Goal: Task Accomplishment & Management: Manage account settings

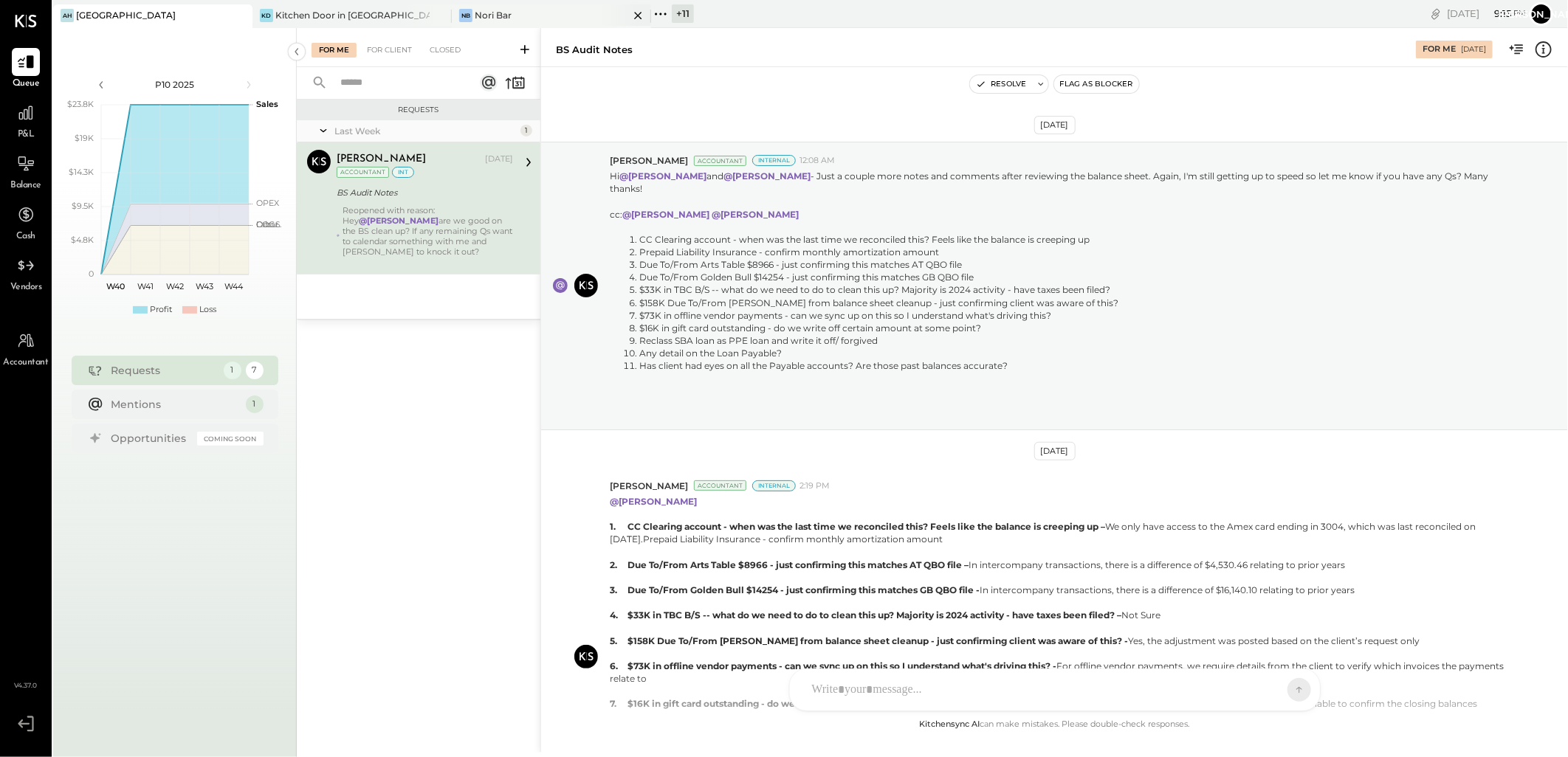
scroll to position [854, 0]
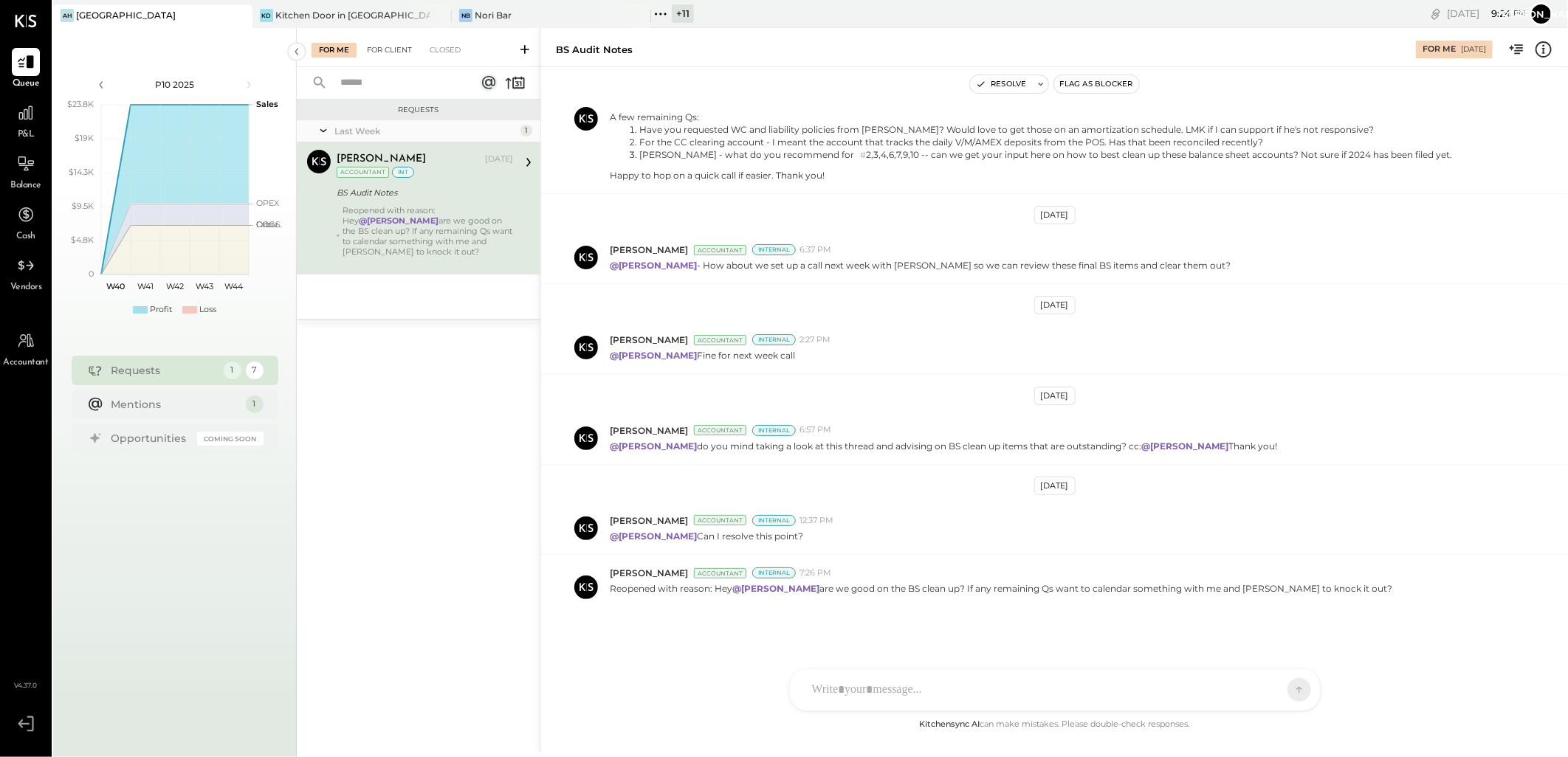
click at [386, 43] on div "For Client" at bounding box center [389, 50] width 60 height 14
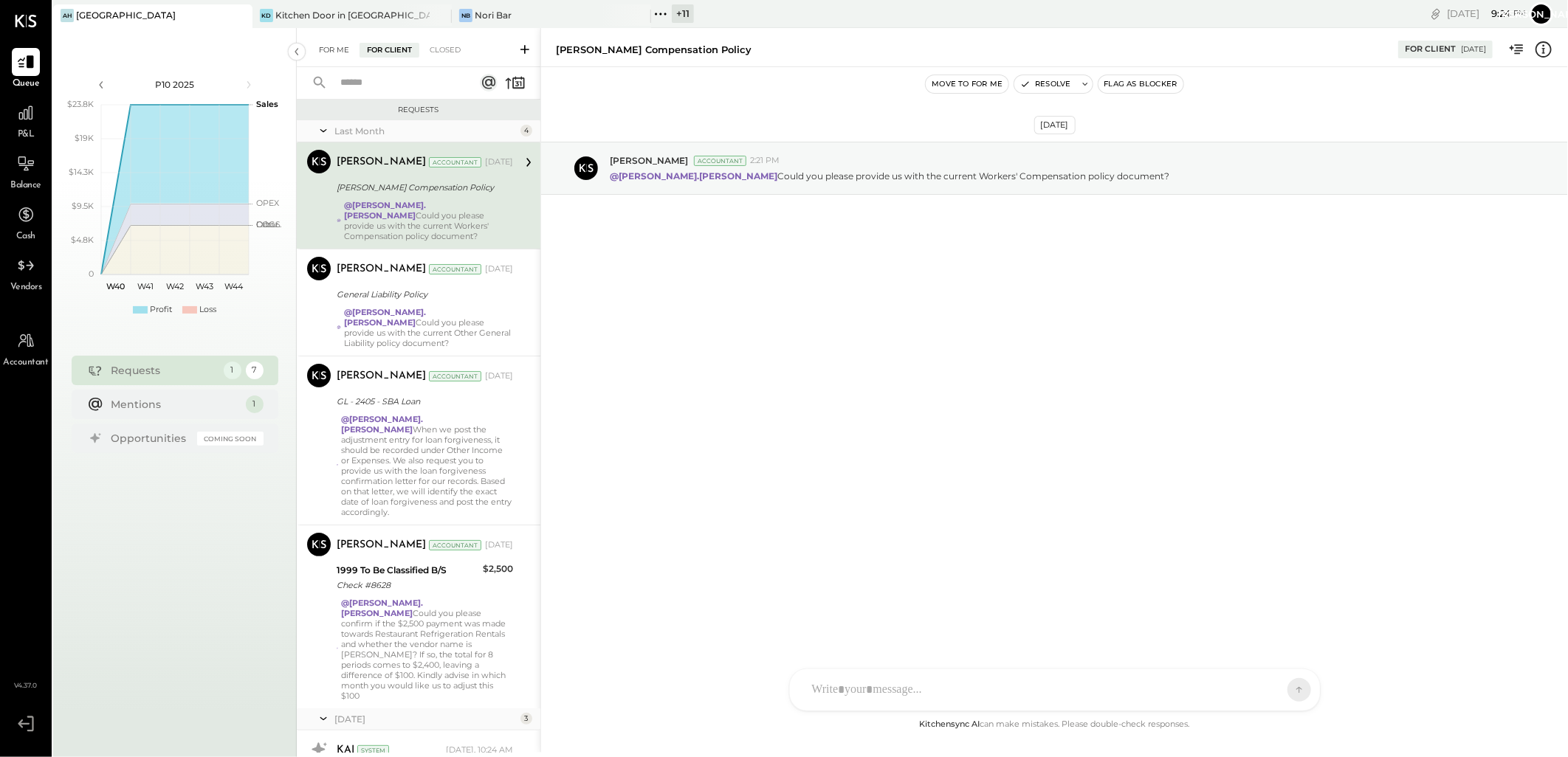
click at [340, 52] on div "For Me" at bounding box center [333, 50] width 45 height 14
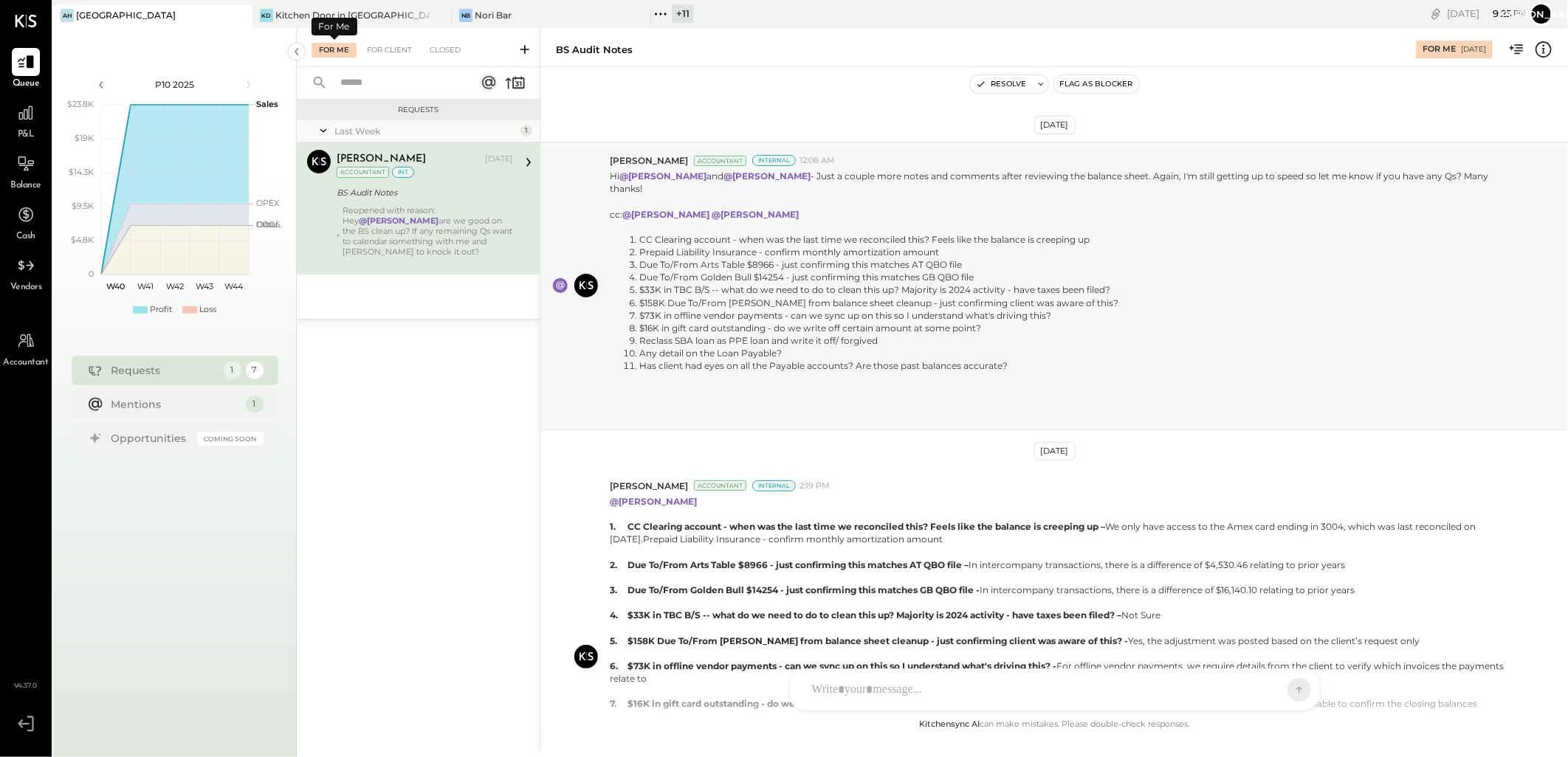
scroll to position [856, 0]
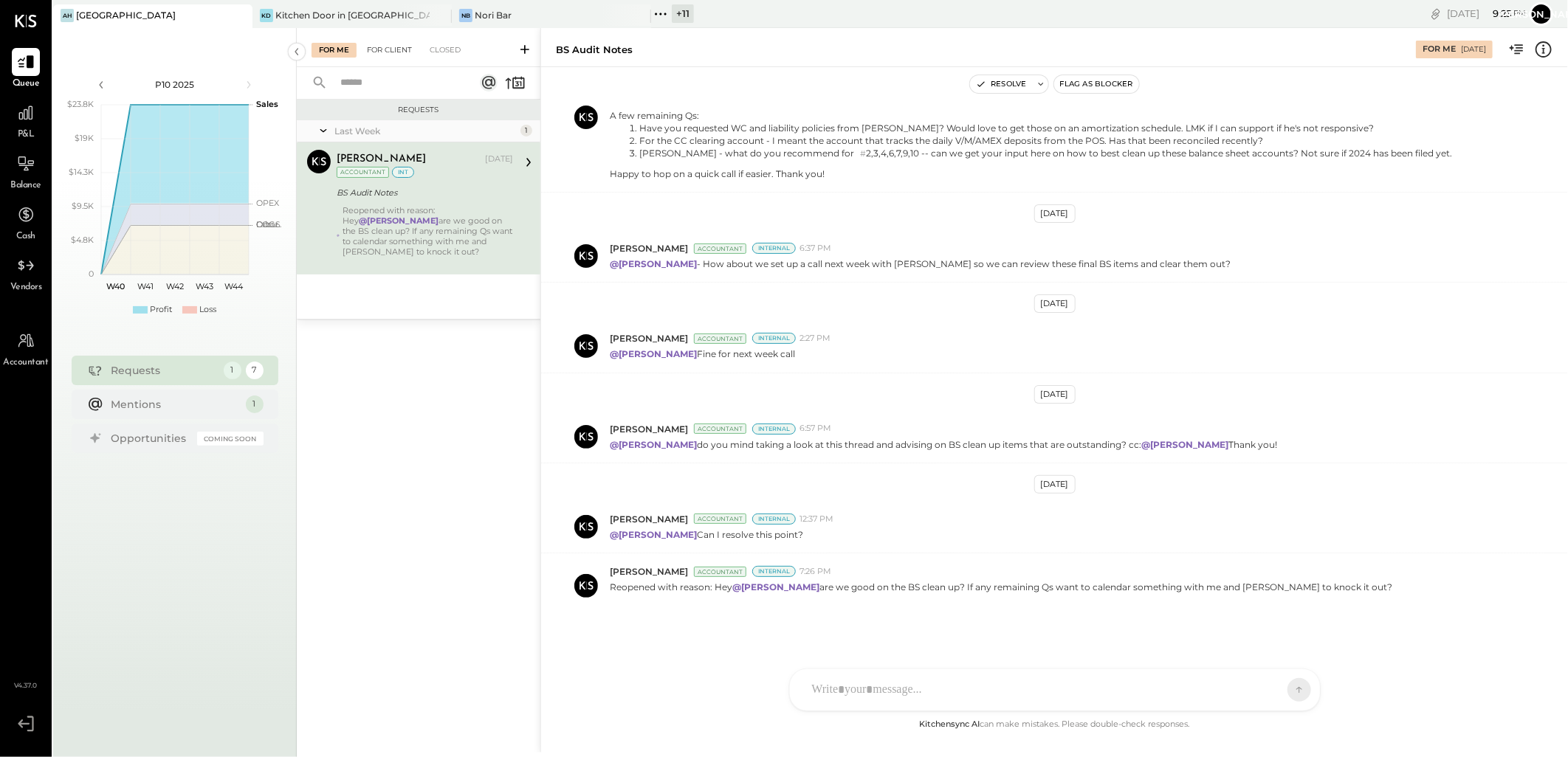
click at [374, 43] on div "For Client" at bounding box center [389, 50] width 60 height 14
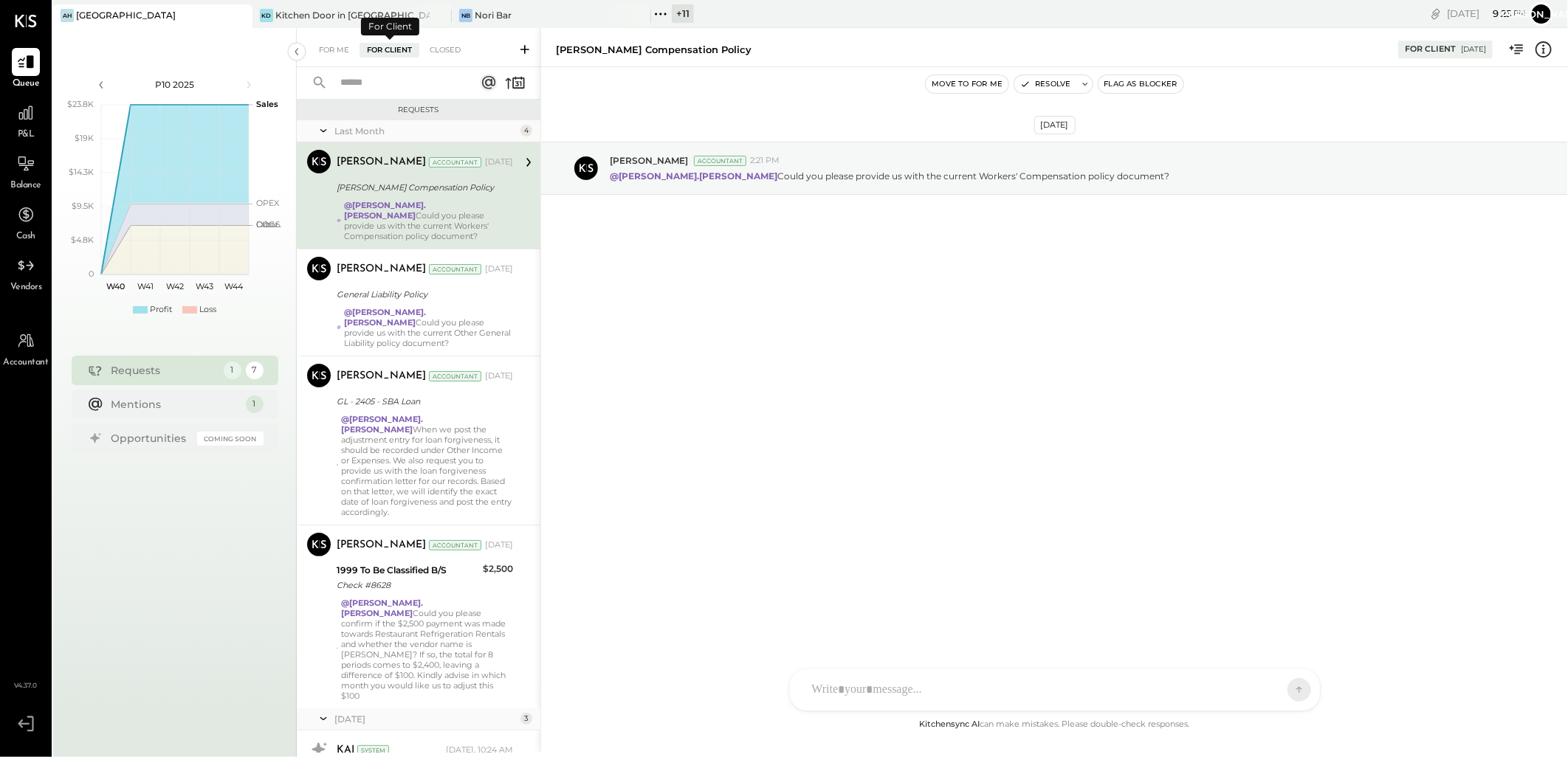
click at [397, 186] on div "[PERSON_NAME] Compensation Policy" at bounding box center [422, 186] width 172 height 14
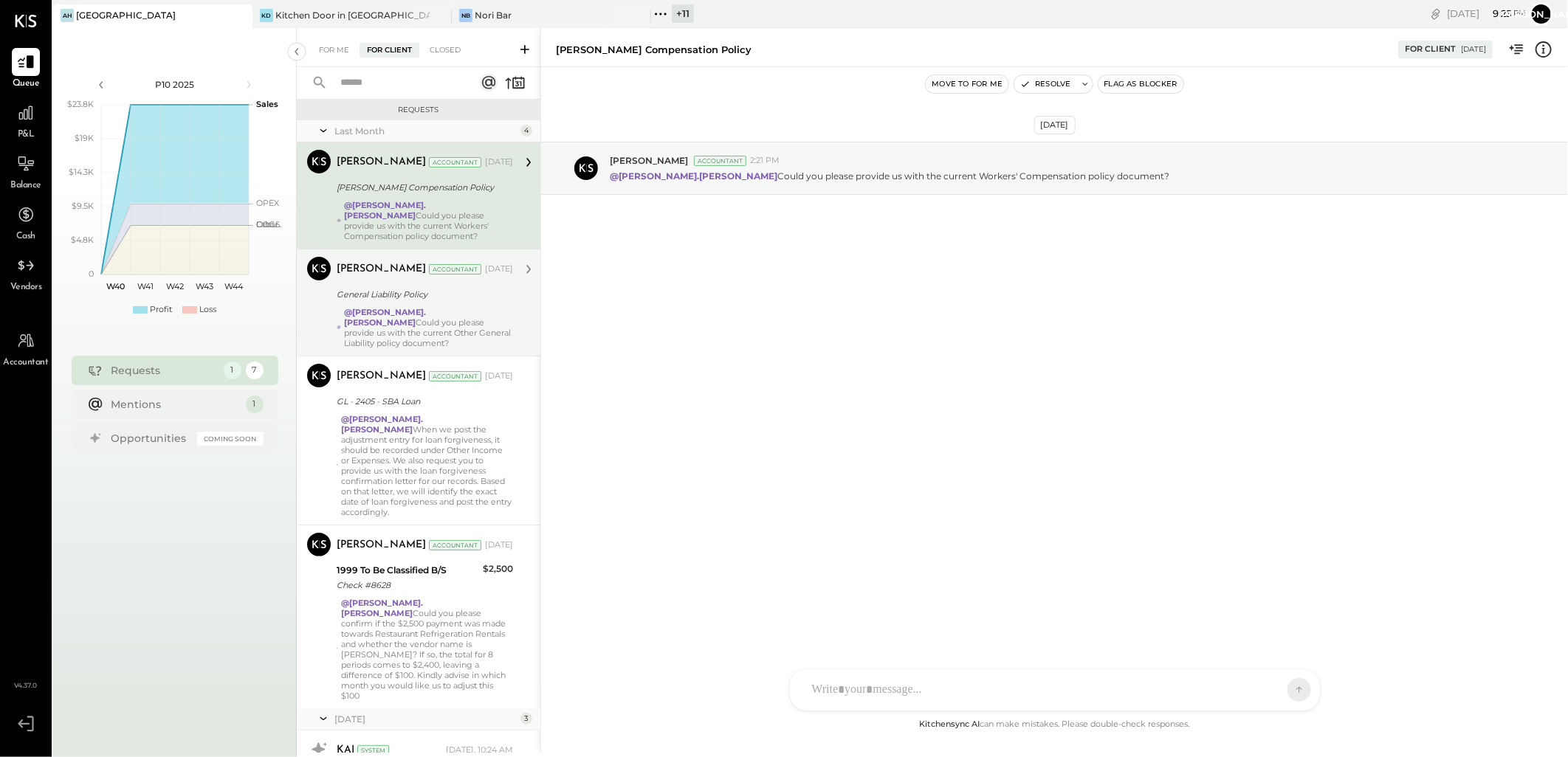
click at [393, 287] on div "General Liability Policy" at bounding box center [422, 294] width 172 height 14
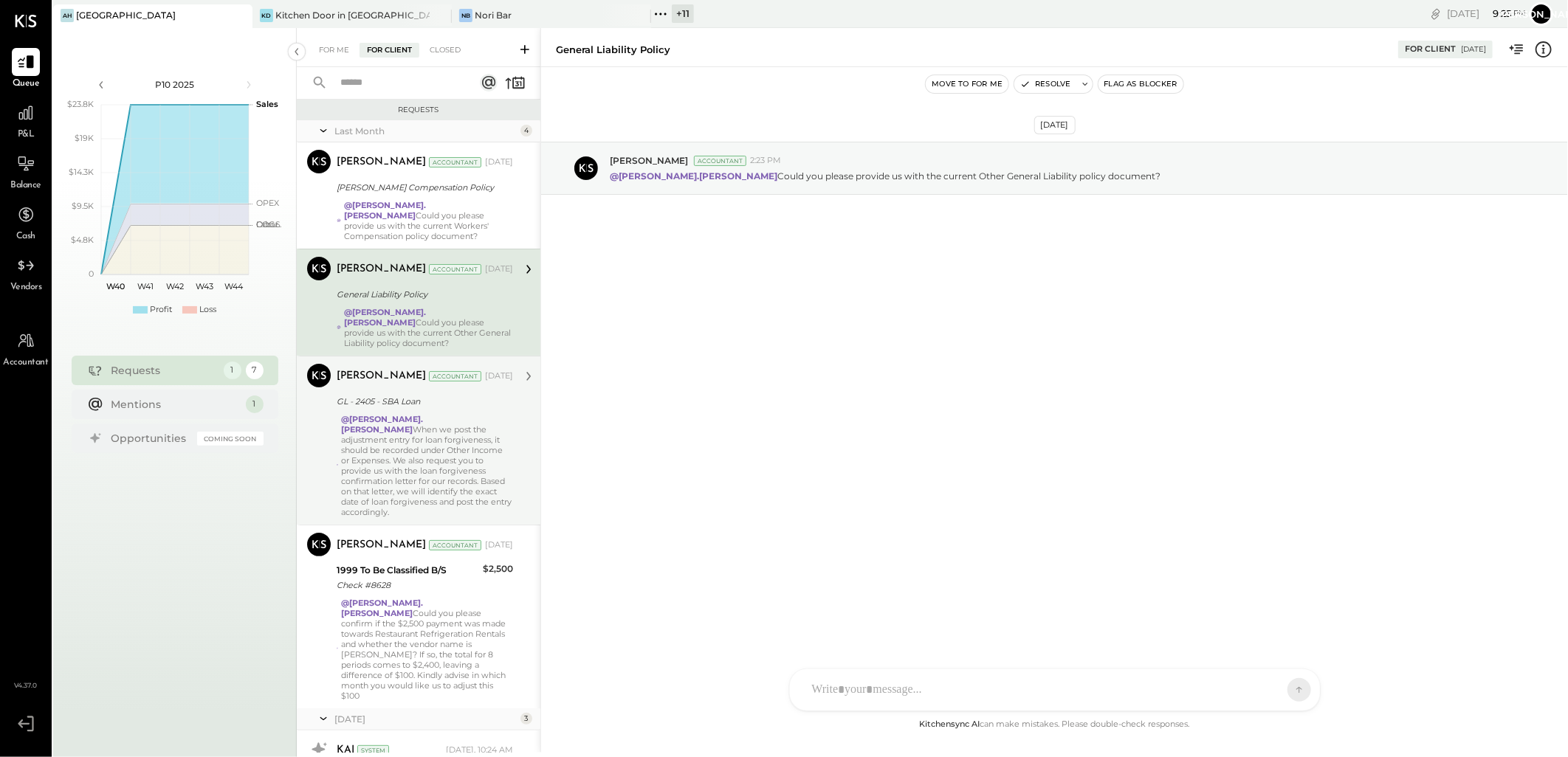
click at [429, 371] on div "Accountant" at bounding box center [455, 376] width 53 height 10
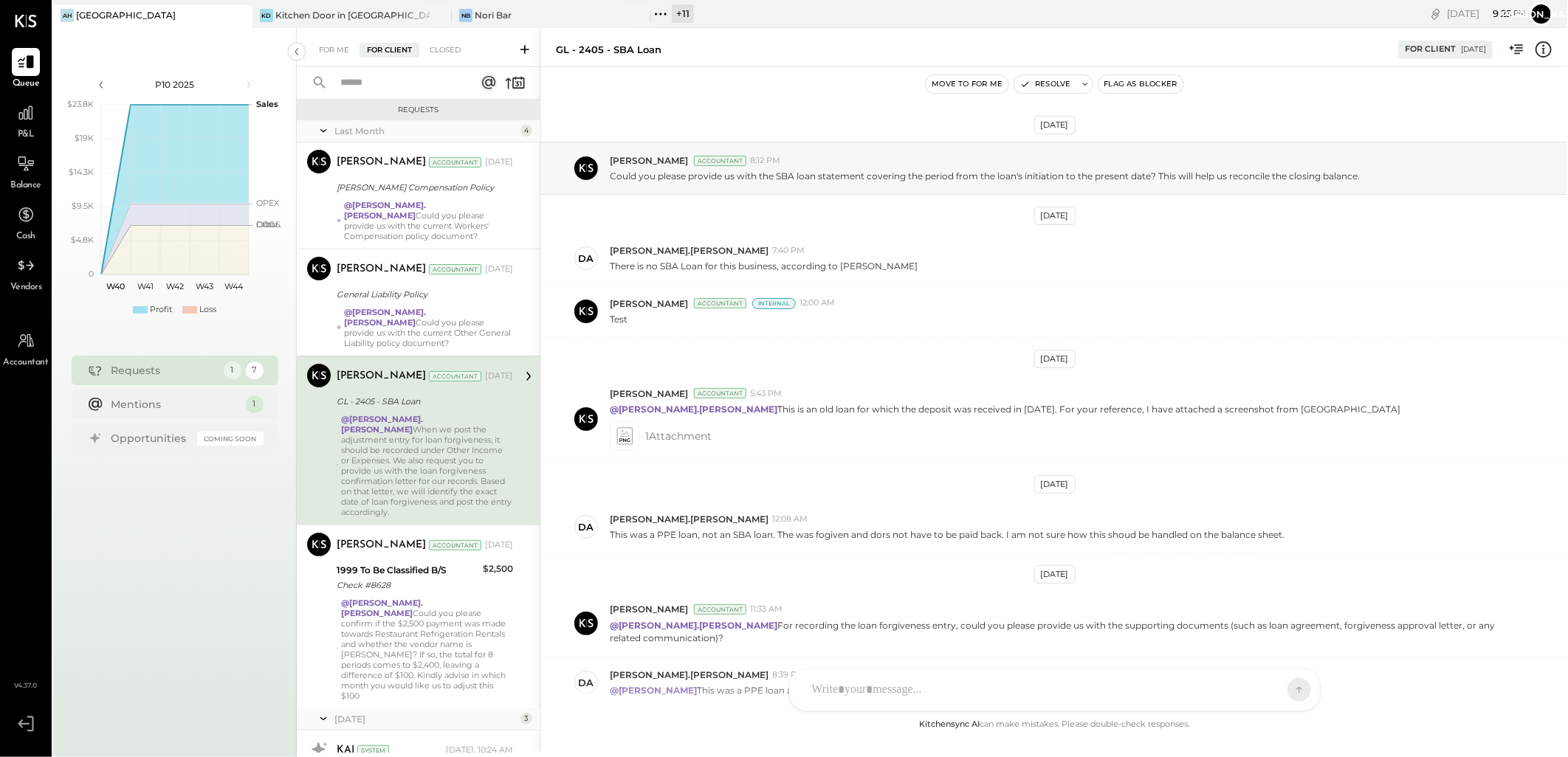
scroll to position [491, 0]
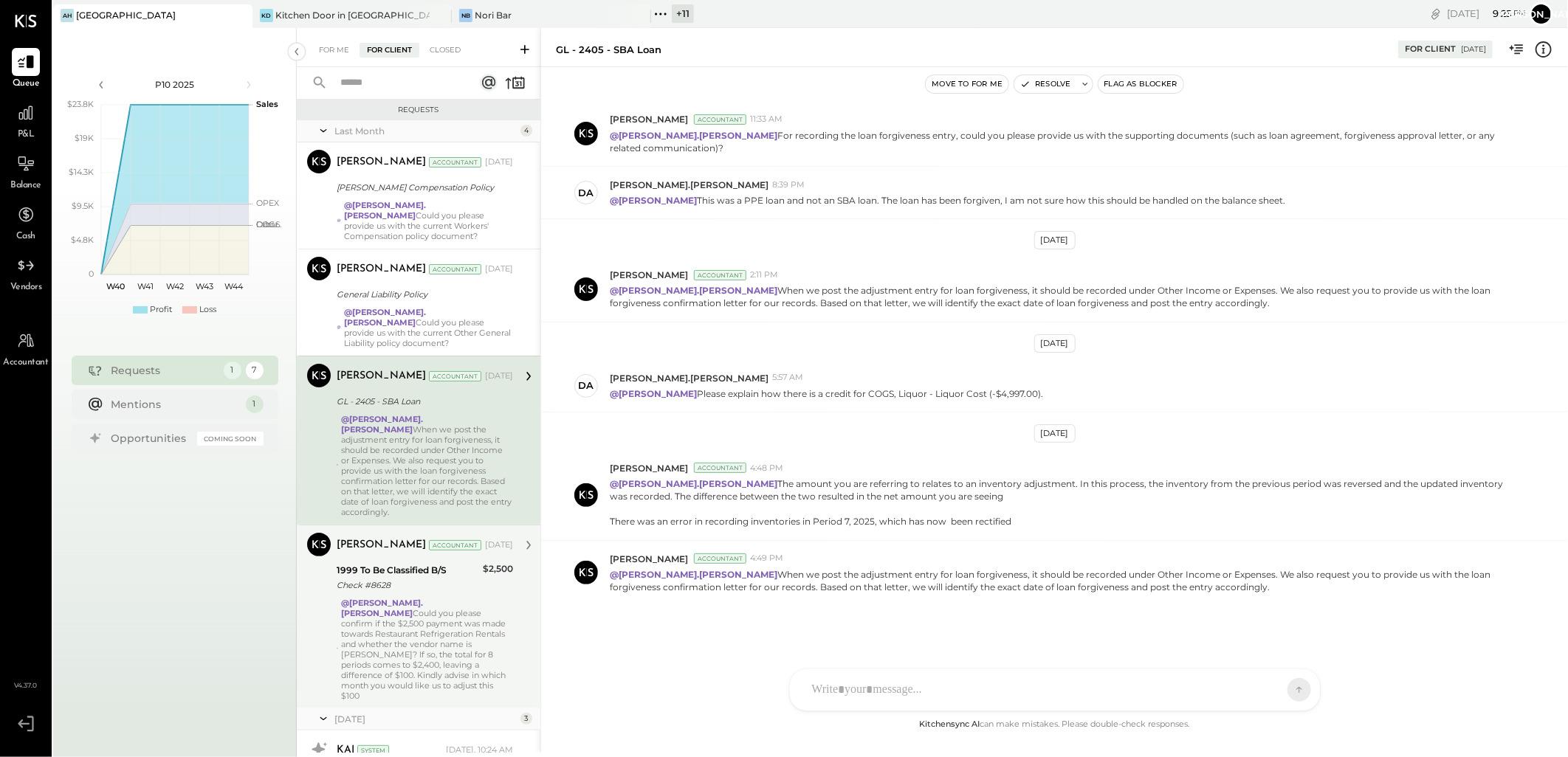
click at [408, 598] on div "@[PERSON_NAME].[PERSON_NAME] Could you please confirm if the $2,500 payment was…" at bounding box center [427, 649] width 172 height 103
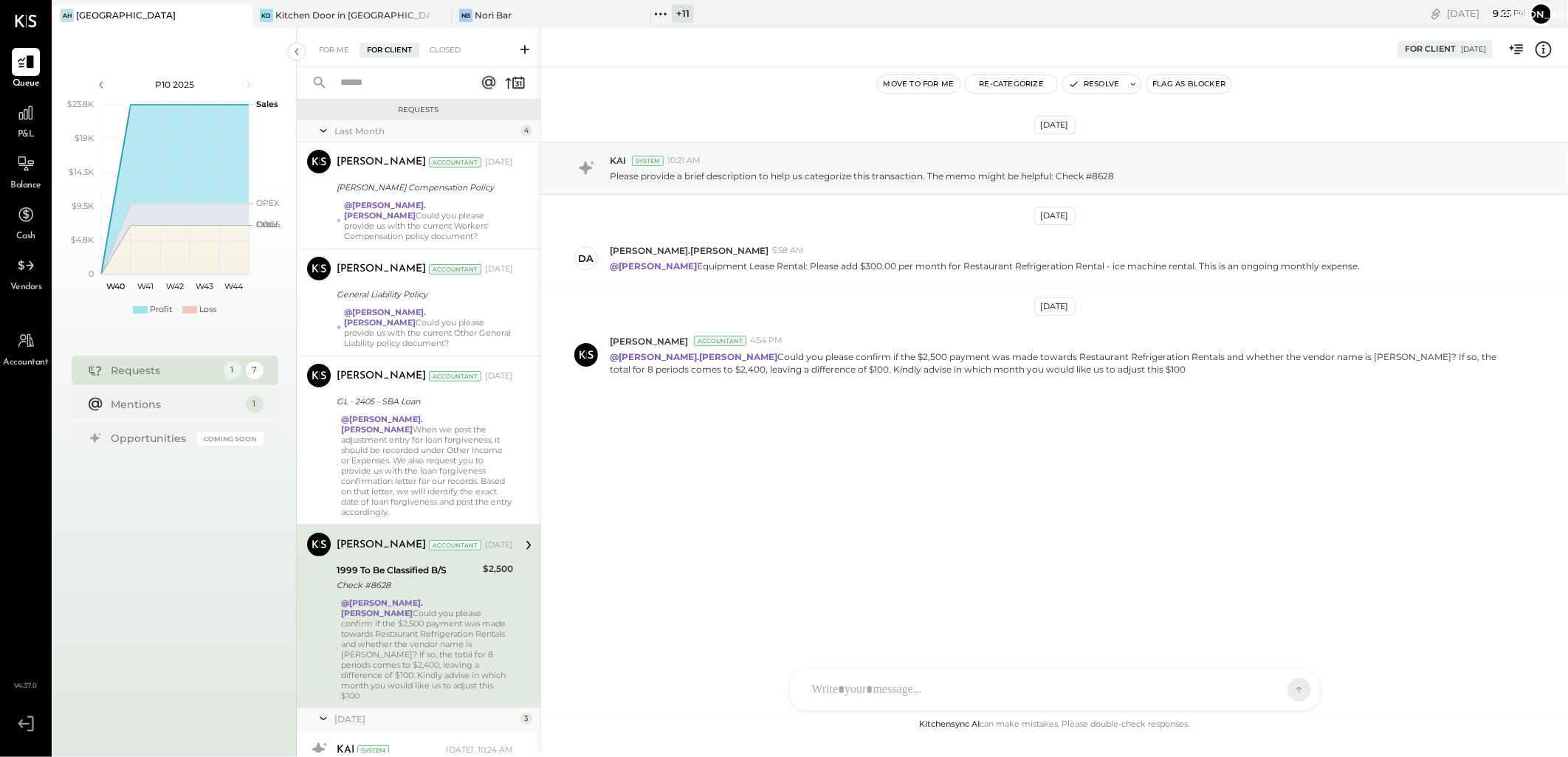
scroll to position [246, 0]
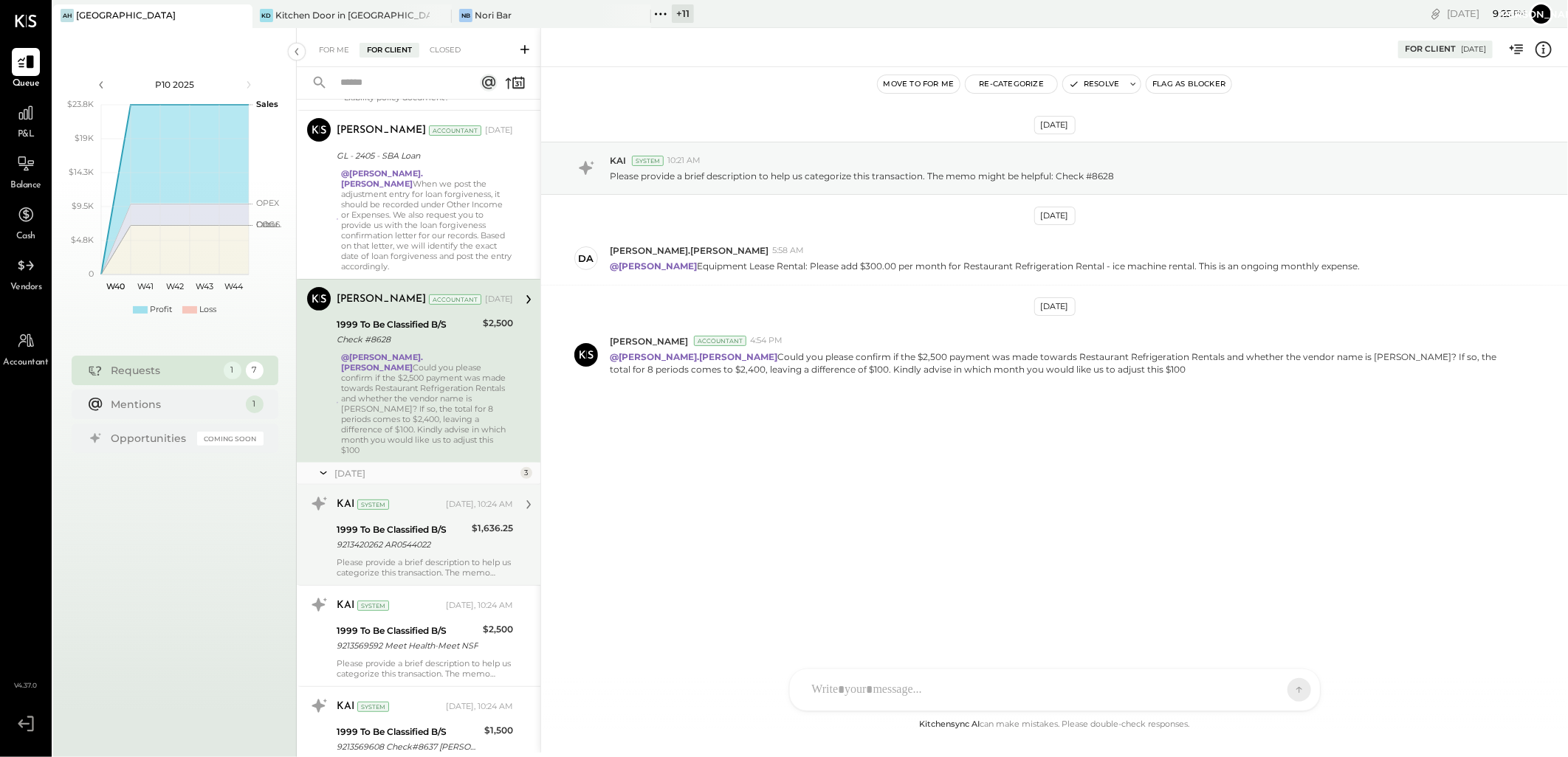
click at [404, 537] on div "9213420262 AR0544022" at bounding box center [402, 544] width 131 height 14
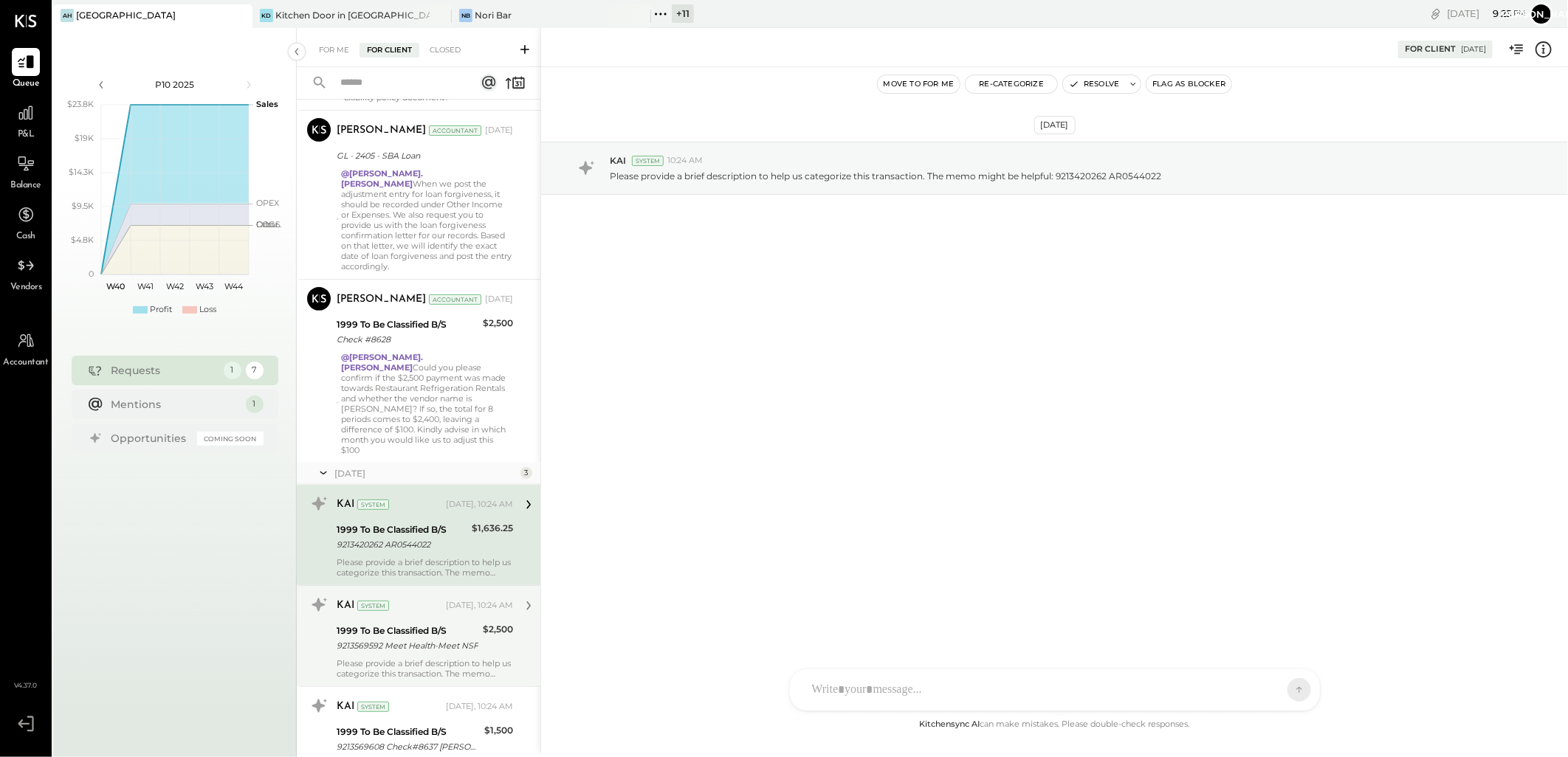
click at [404, 624] on div "1999 To Be Classified B/S" at bounding box center [407, 631] width 142 height 14
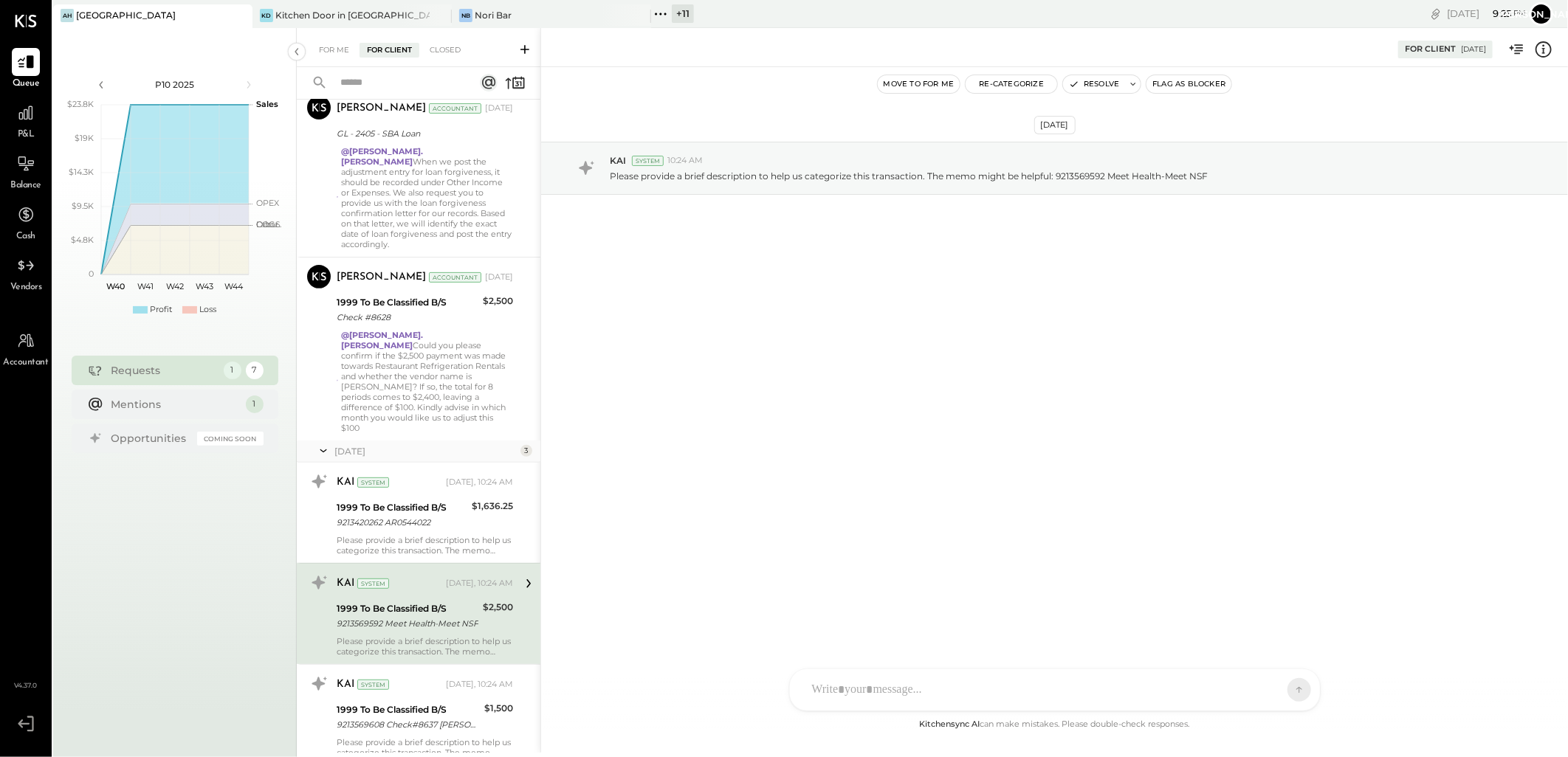
scroll to position [274, 0]
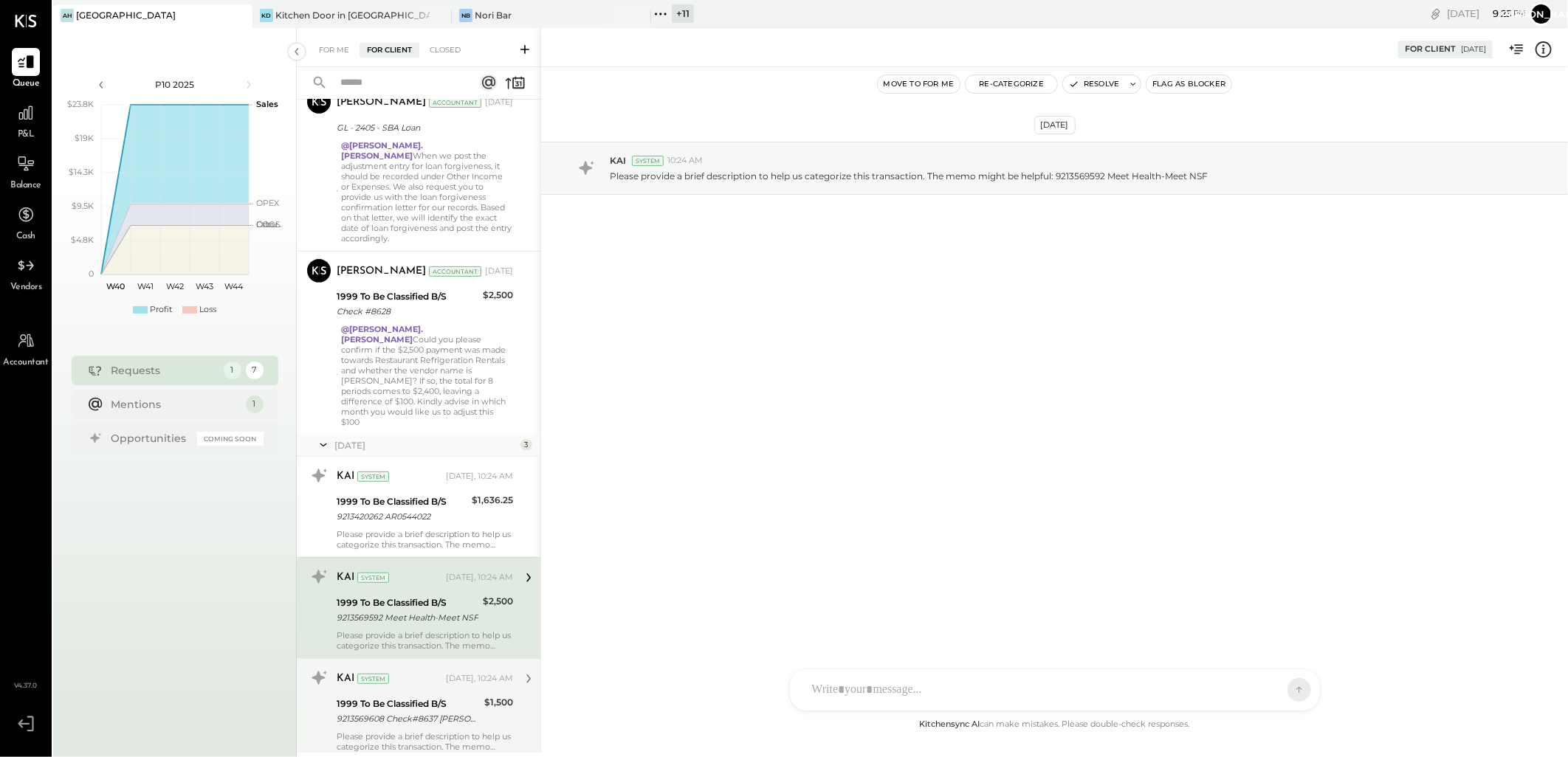
click at [407, 669] on div "KAI System [DATE], 10:24 AM" at bounding box center [425, 679] width 176 height 20
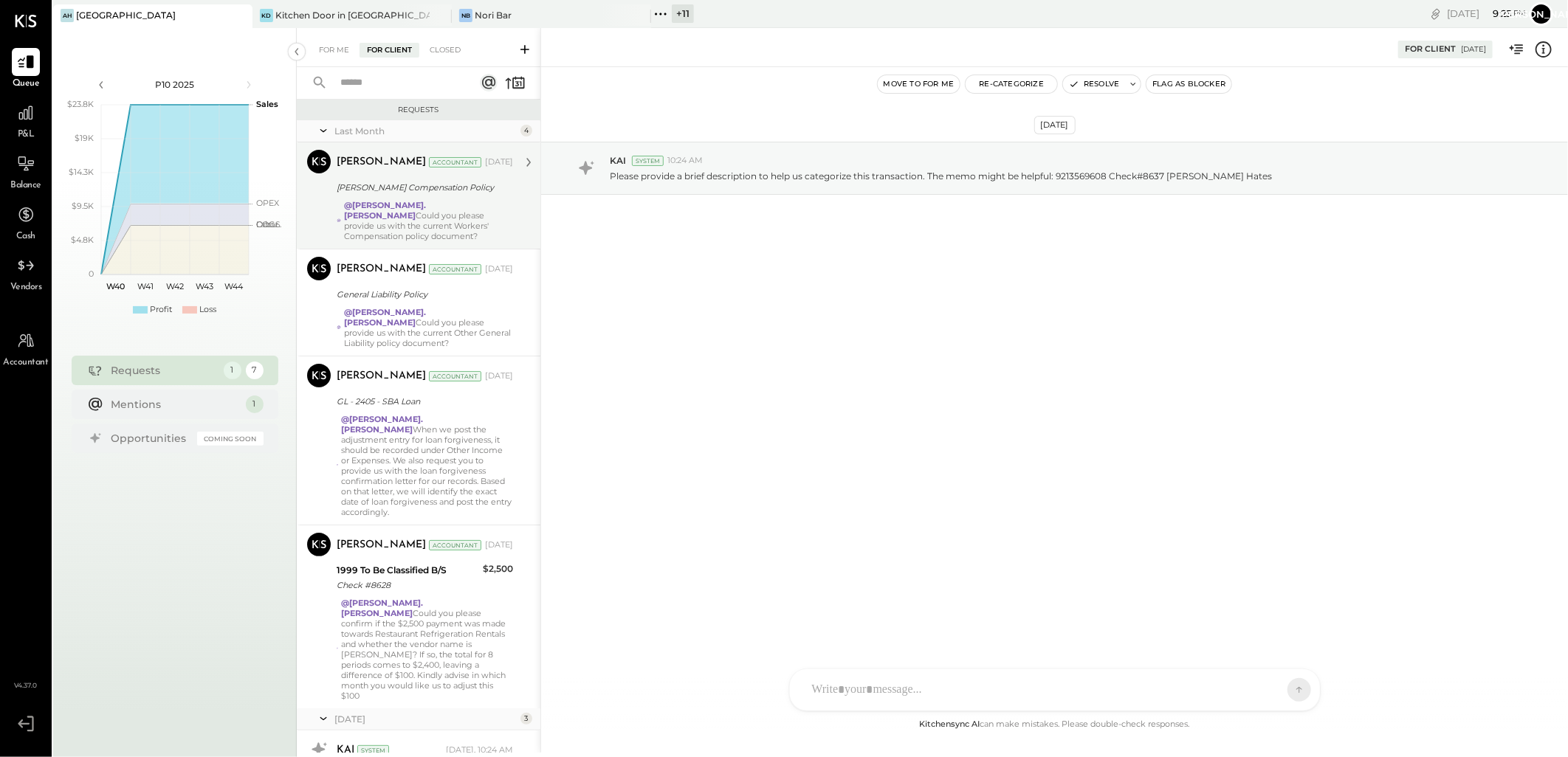
click at [402, 200] on strong "@[PERSON_NAME].[PERSON_NAME]" at bounding box center [385, 210] width 82 height 20
